Goal: Check status: Check status

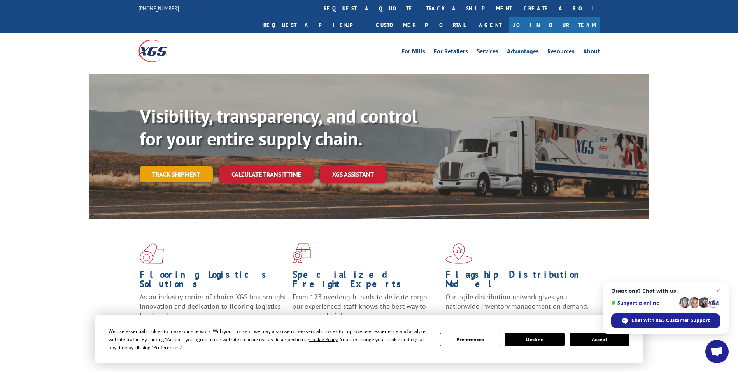
click at [161, 166] on link "Track shipment" at bounding box center [176, 174] width 73 height 16
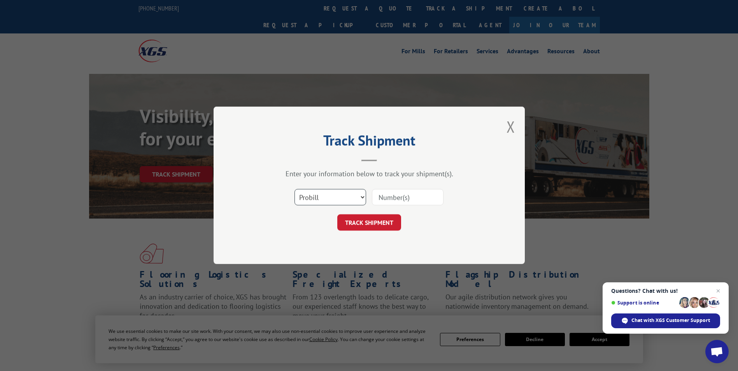
click at [344, 195] on select "Select category... Probill BOL PO" at bounding box center [331, 197] width 72 height 16
click at [295, 189] on select "Select category... Probill BOL PO" at bounding box center [331, 197] width 72 height 16
click at [404, 192] on input at bounding box center [408, 197] width 72 height 16
paste input "6004004"
type input "6004004"
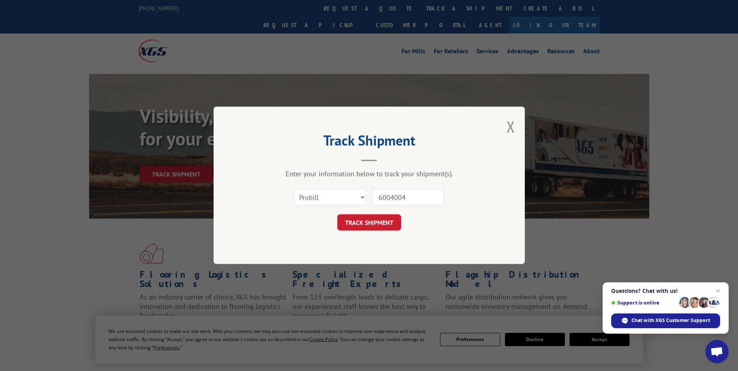
click at [402, 224] on div "TRACK SHIPMENT" at bounding box center [369, 223] width 233 height 16
click at [398, 224] on button "TRACK SHIPMENT" at bounding box center [369, 223] width 64 height 16
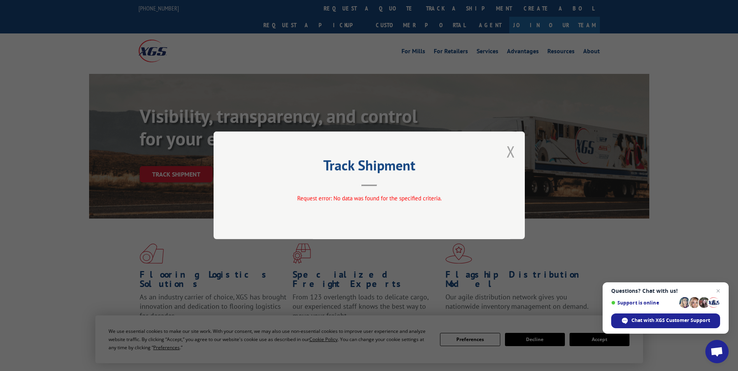
click at [515, 151] on button "Close modal" at bounding box center [511, 151] width 9 height 21
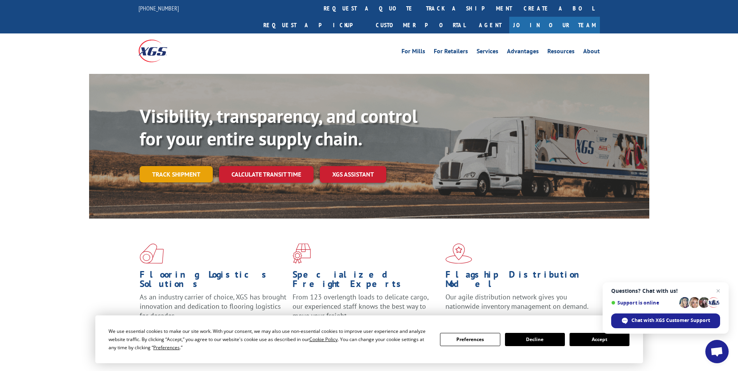
click at [184, 166] on link "Track shipment" at bounding box center [176, 174] width 73 height 16
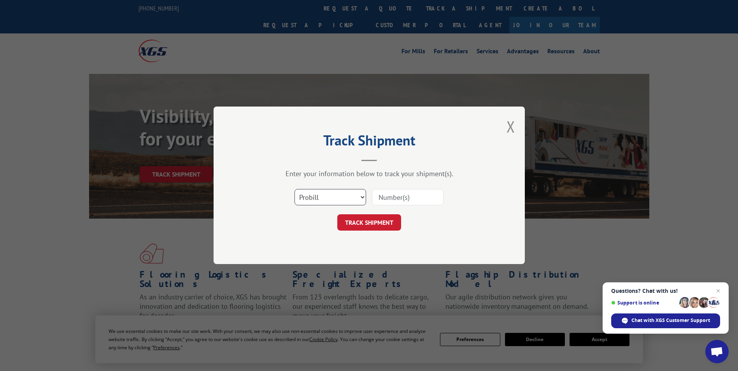
drag, startPoint x: 339, startPoint y: 191, endPoint x: 336, endPoint y: 200, distance: 9.0
click at [338, 192] on select "Select category... Probill BOL PO" at bounding box center [331, 197] width 72 height 16
select select "bol"
click at [295, 189] on select "Select category... Probill BOL PO" at bounding box center [331, 197] width 72 height 16
click at [375, 202] on input at bounding box center [408, 197] width 72 height 16
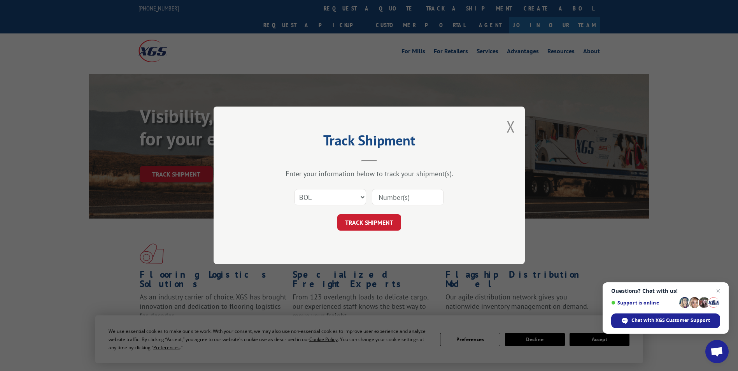
paste input "6004004"
type input "6004004"
click button "TRACK SHIPMENT" at bounding box center [369, 223] width 64 height 16
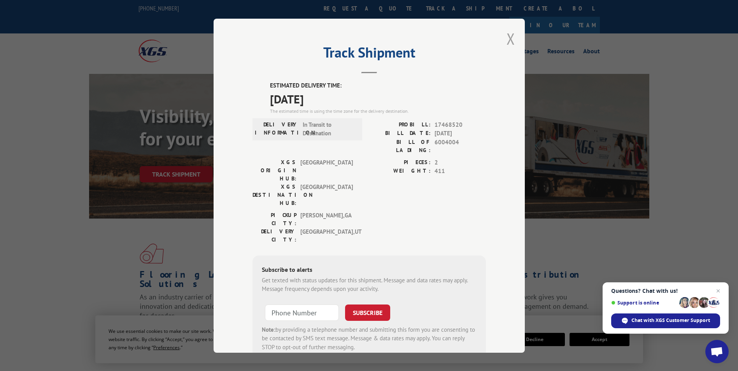
click at [508, 33] on button "Close modal" at bounding box center [511, 38] width 9 height 21
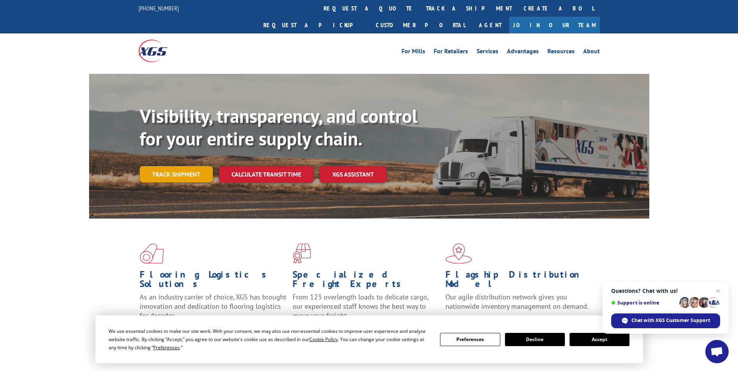
click at [179, 166] on link "Track shipment" at bounding box center [176, 174] width 73 height 16
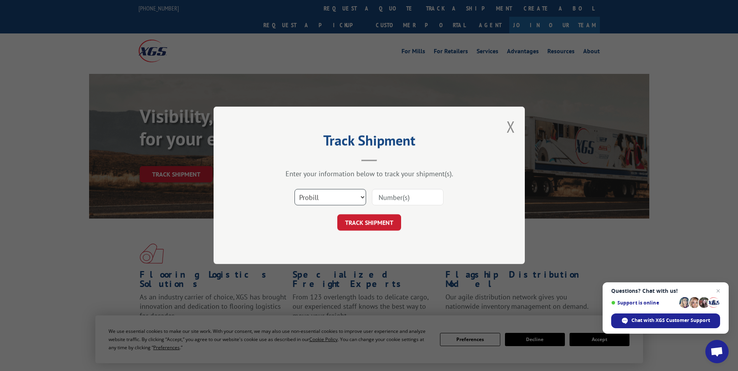
click at [319, 201] on select "Select category... Probill BOL PO" at bounding box center [331, 197] width 72 height 16
select select "bol"
click at [295, 189] on select "Select category... Probill BOL PO" at bounding box center [331, 197] width 72 height 16
click at [376, 197] on input at bounding box center [408, 197] width 72 height 16
paste input "6005206"
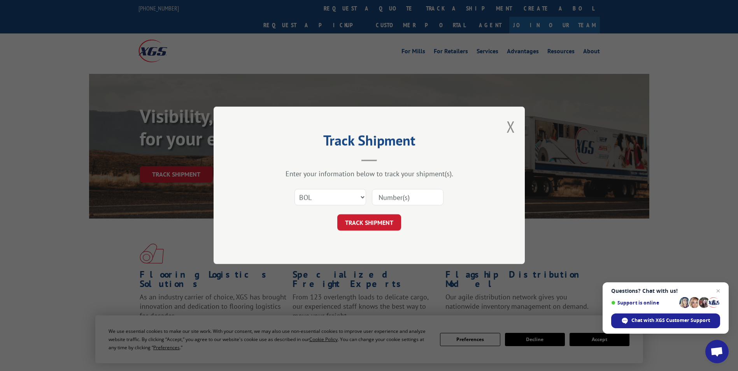
type input "6005206"
click button "TRACK SHIPMENT" at bounding box center [369, 223] width 64 height 16
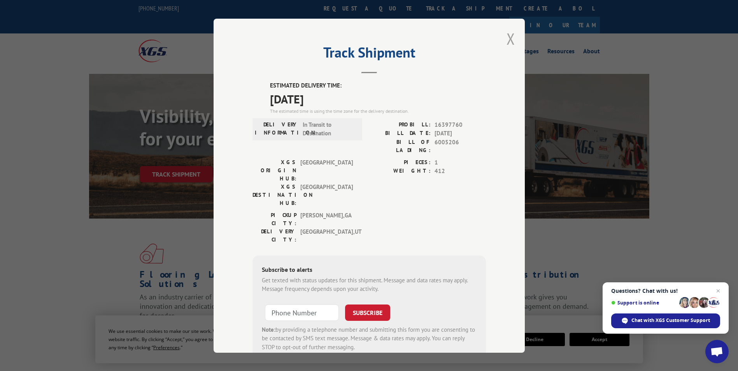
click at [509, 36] on button "Close modal" at bounding box center [511, 38] width 9 height 21
